Goal: Check status

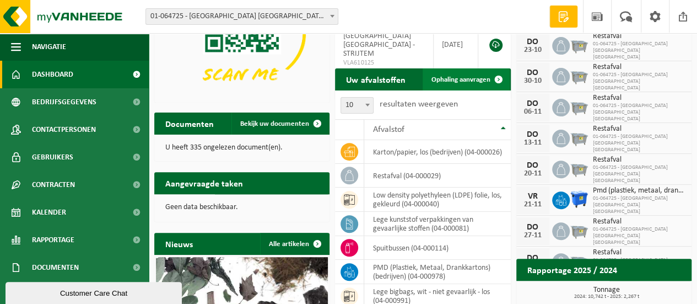
scroll to position [165, 0]
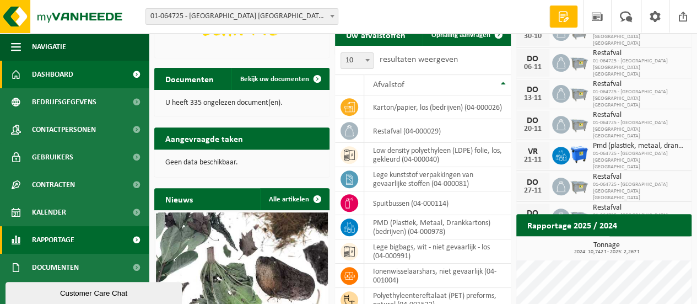
click at [31, 241] on link "Rapportage" at bounding box center [74, 240] width 149 height 28
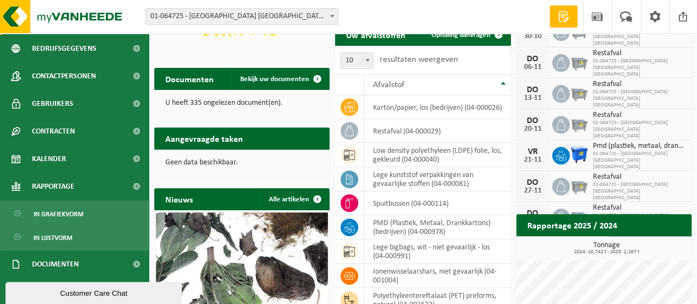
scroll to position [83, 0]
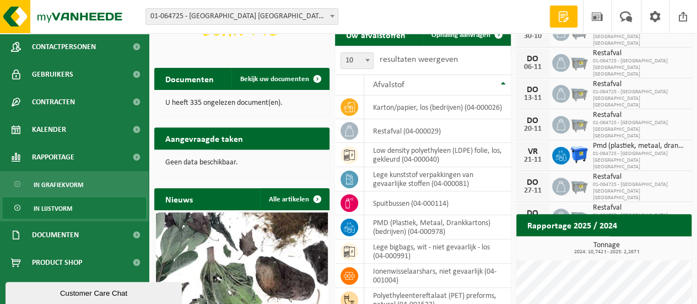
click at [67, 203] on span "In lijstvorm" at bounding box center [53, 208] width 39 height 21
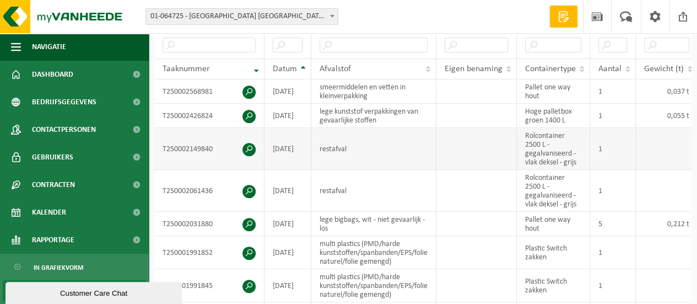
scroll to position [331, 0]
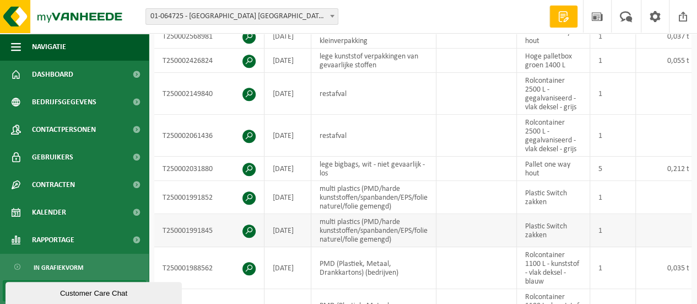
click at [608, 220] on td "1" at bounding box center [613, 230] width 46 height 33
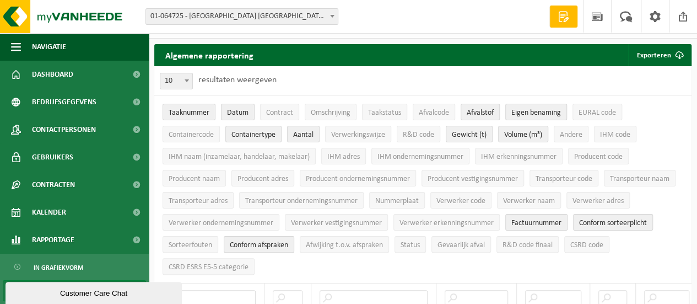
scroll to position [0, 0]
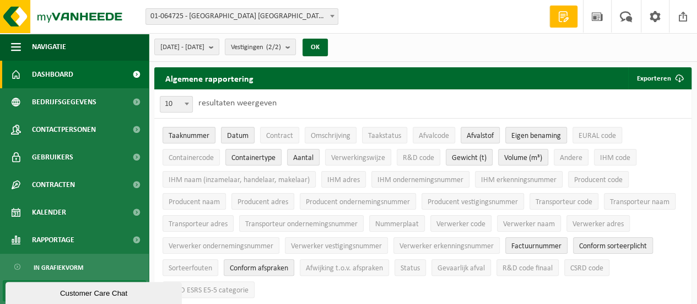
click at [49, 75] on span "Dashboard" at bounding box center [52, 75] width 41 height 28
